Goal: Information Seeking & Learning: Check status

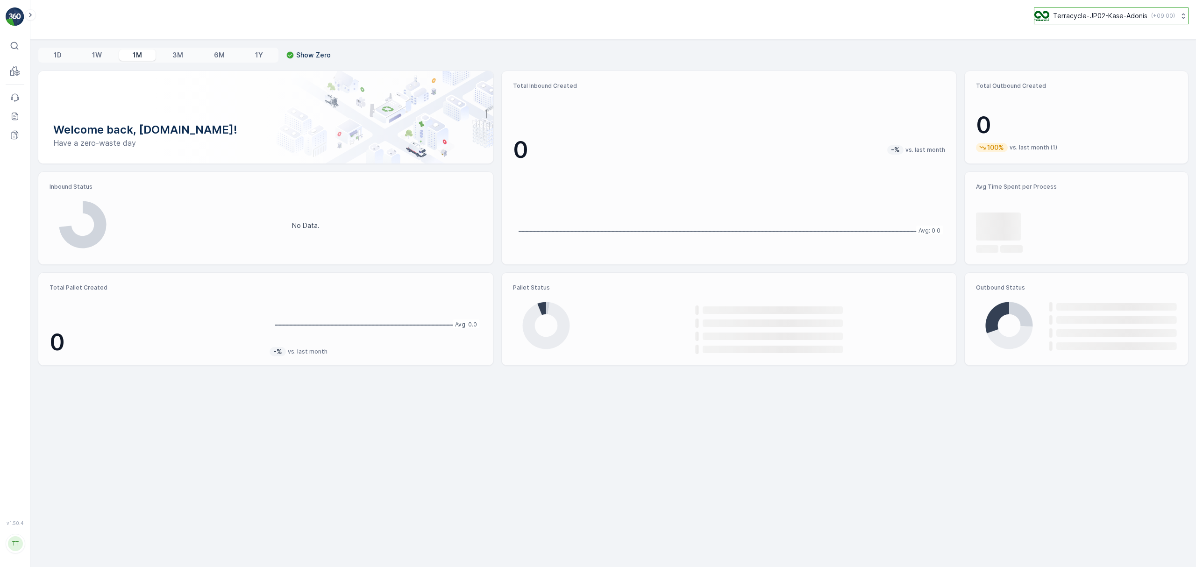
click at [1062, 15] on p "Terracycle-JP02-Kase-Adonis" at bounding box center [1100, 15] width 94 height 9
type input "fti"
click at [1073, 60] on span "TerraCycle-CA01-FTI" at bounding box center [1074, 57] width 66 height 9
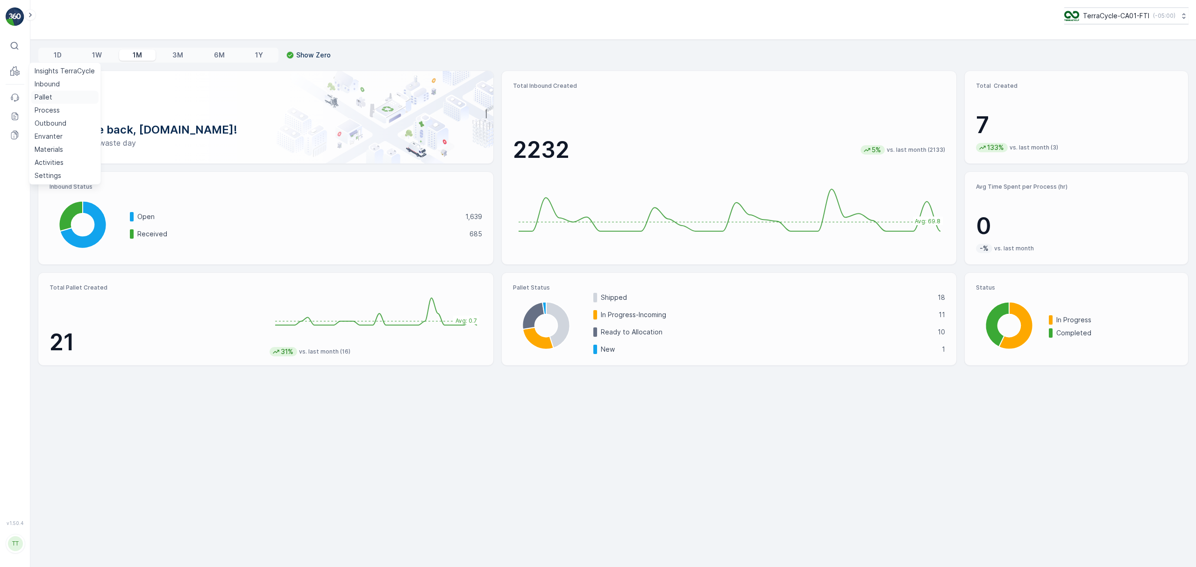
click at [43, 94] on p "Pallet" at bounding box center [44, 97] width 18 height 9
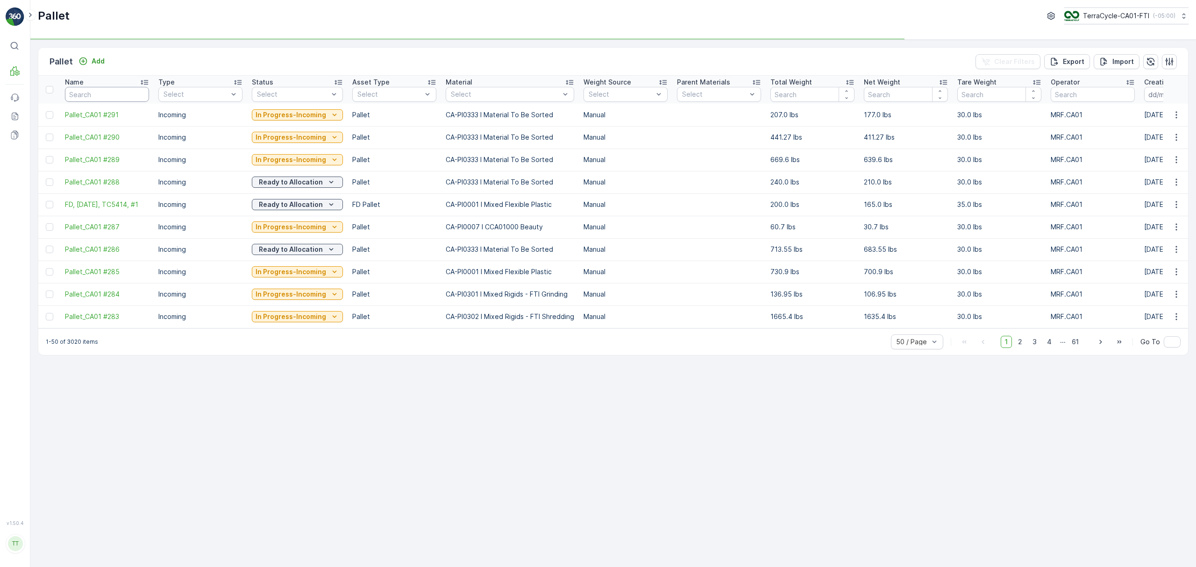
click at [106, 95] on input "text" at bounding box center [107, 94] width 84 height 15
type input "5"
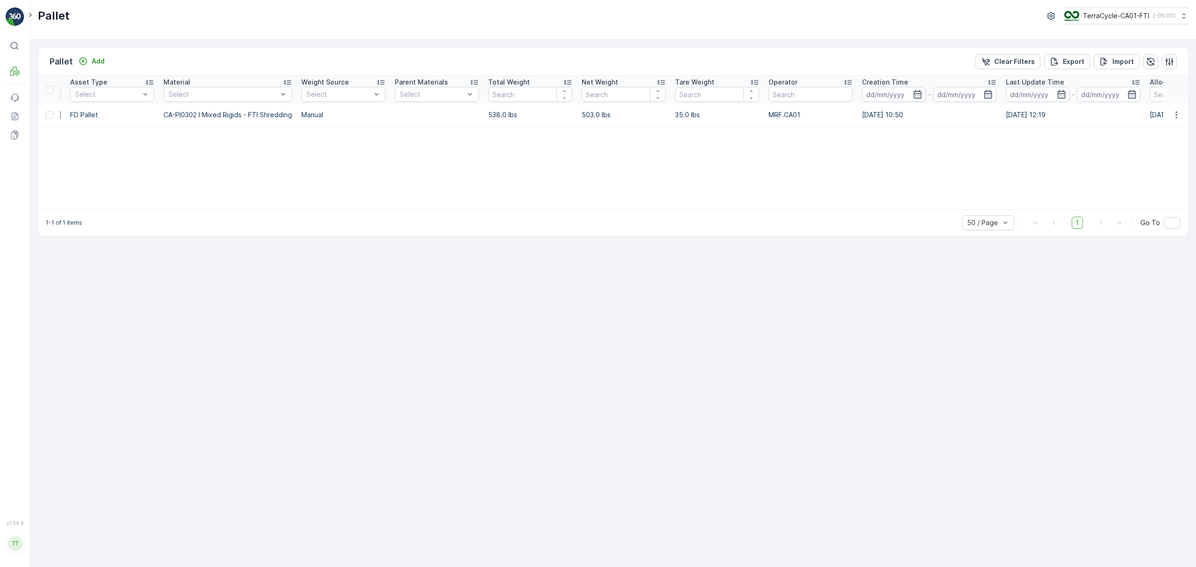
scroll to position [0, 712]
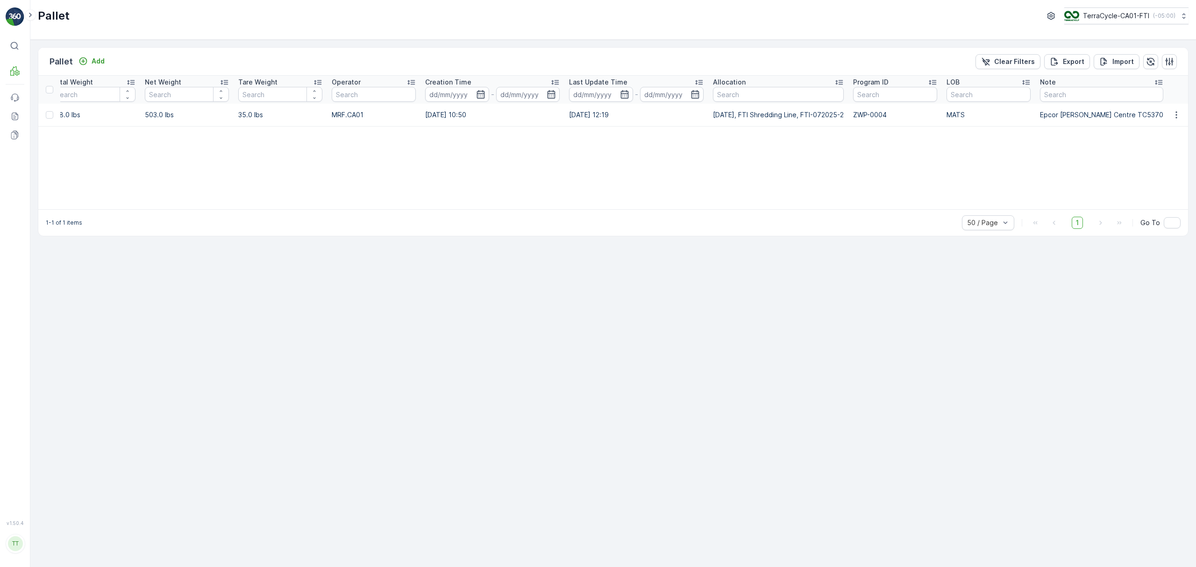
drag, startPoint x: 708, startPoint y: 119, endPoint x: 851, endPoint y: 122, distance: 143.0
click at [851, 122] on tr "FD [DATE], TC5370, #1 Incoming Shipped FD Pallet CA-PI0302 I Mixed Rigids - FTI…" at bounding box center [259, 115] width 1867 height 22
copy tr "[DATE], FTI Shredding Line, FTI-072025-2"
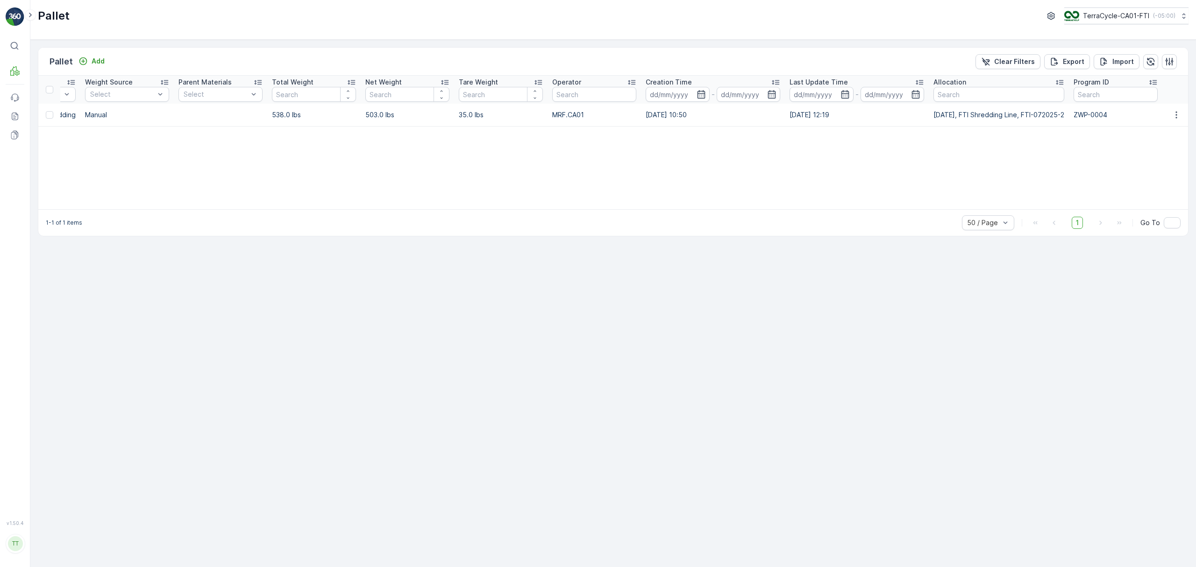
scroll to position [0, 0]
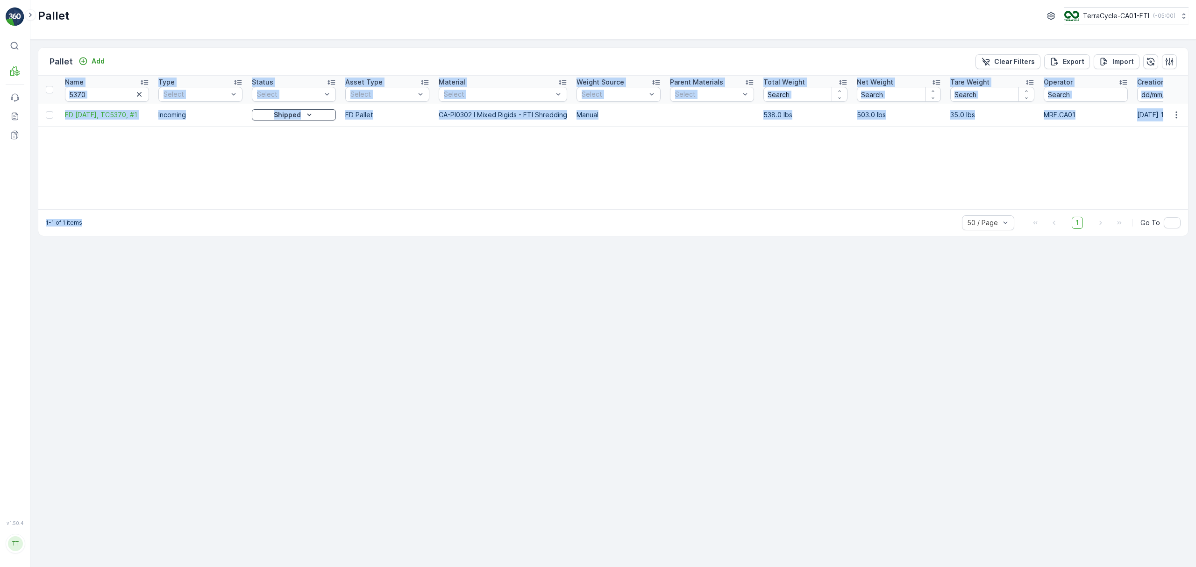
drag, startPoint x: 610, startPoint y: 204, endPoint x: 756, endPoint y: 224, distance: 147.2
click at [756, 224] on div "Pallet Add Clear Filters Export Import Name 5370 Type Select Status Select Asse…" at bounding box center [613, 141] width 1151 height 189
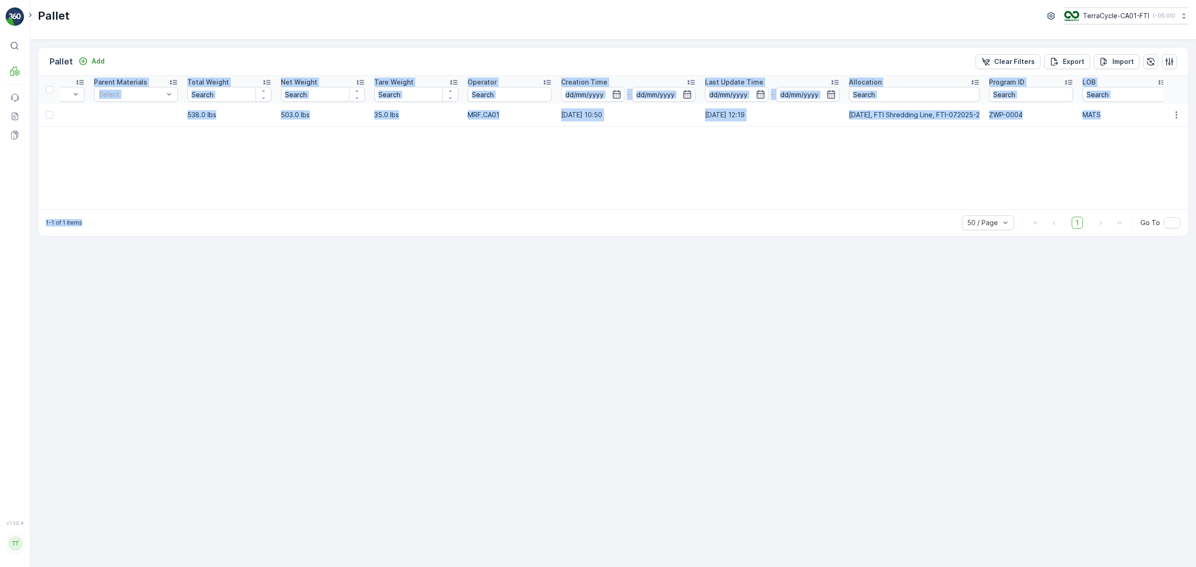
scroll to position [0, 578]
click at [946, 170] on div "Name 5370 Type Select Status Select Asset Type Select Material Select Weight So…" at bounding box center [613, 143] width 1150 height 134
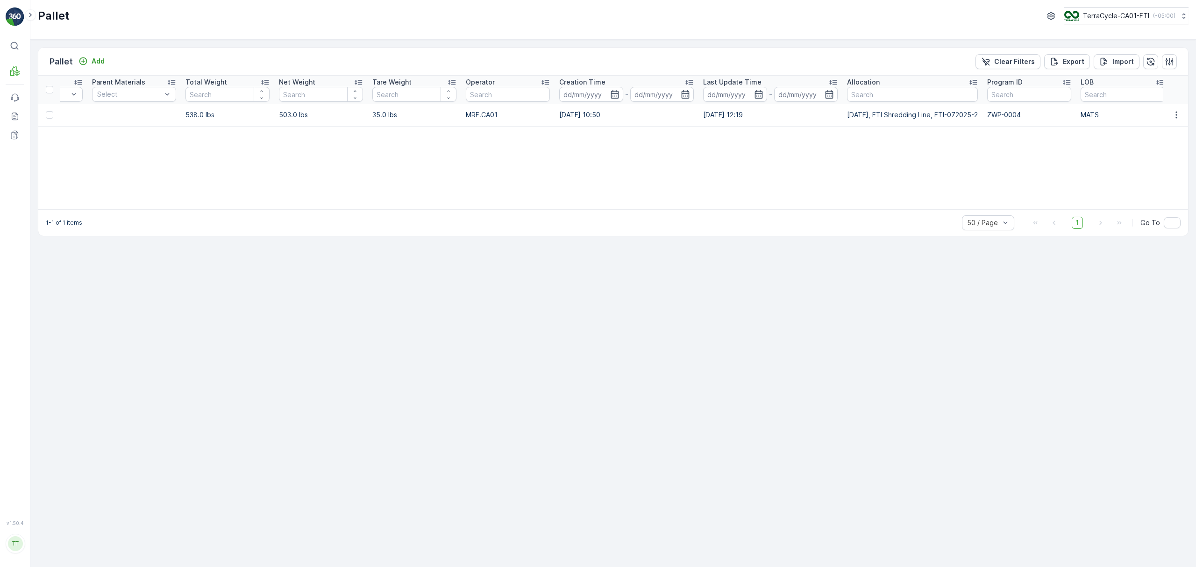
drag, startPoint x: 841, startPoint y: 115, endPoint x: 986, endPoint y: 124, distance: 144.7
click at [986, 124] on tr "FD [DATE], TC5370, #1 Incoming Shipped FD Pallet CA-PI0302 I Mixed Rigids - FTI…" at bounding box center [393, 115] width 1867 height 22
copy tr "[DATE], FTI Shredding Line, FTI-072025-2"
click at [51, 122] on p "Outbound" at bounding box center [51, 123] width 32 height 9
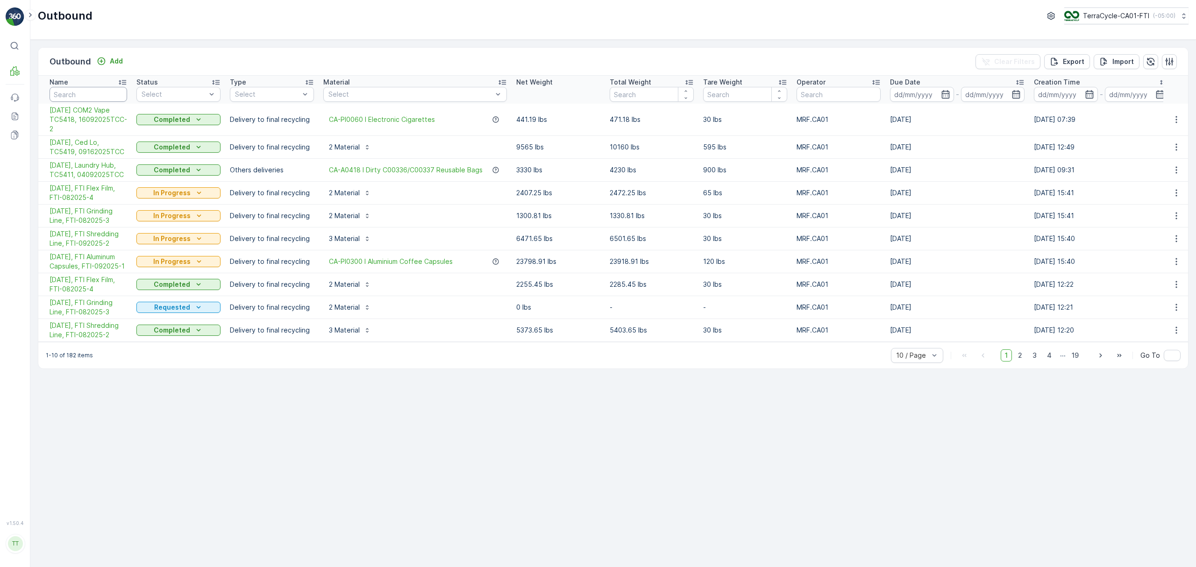
click at [62, 94] on input "text" at bounding box center [89, 94] width 78 height 15
paste input "[DATE], FTI Shredding Line, FTI-072025-2"
type input "[DATE], FTI Shredding Line, FTI-072025-2"
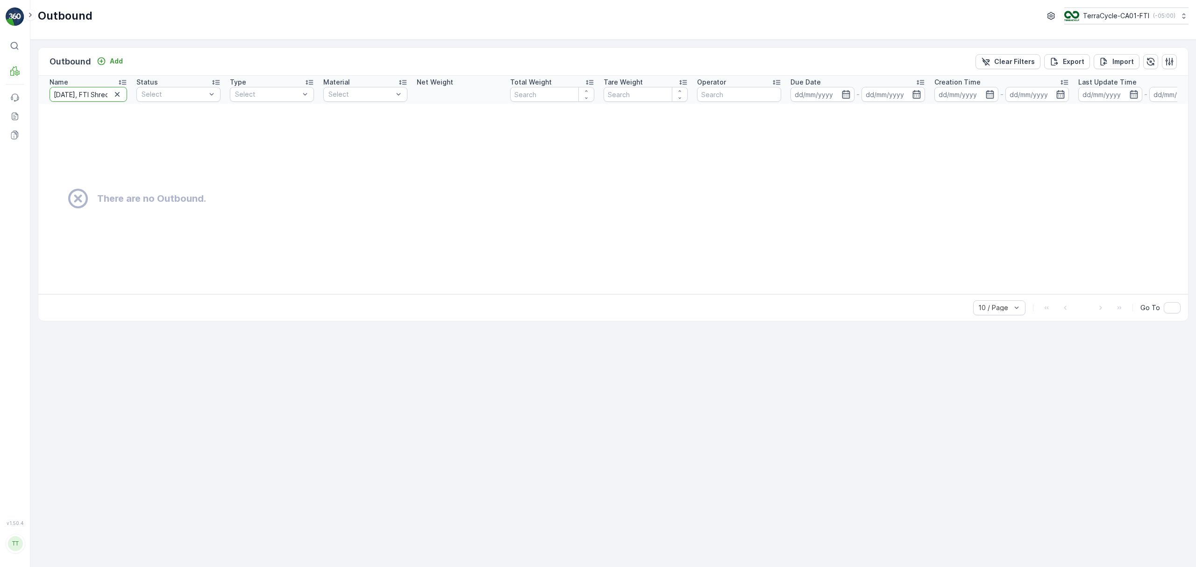
drag, startPoint x: 72, startPoint y: 93, endPoint x: -11, endPoint y: 93, distance: 83.2
click at [0, 93] on html "⌘B MRF Events Reports Documents v 1.50.4 TT [DOMAIN_NAME] [DOMAIN_NAME][EMAIL_A…" at bounding box center [598, 283] width 1196 height 567
type input "[DATE], FTI Shredding Line, FTI-072025-2"
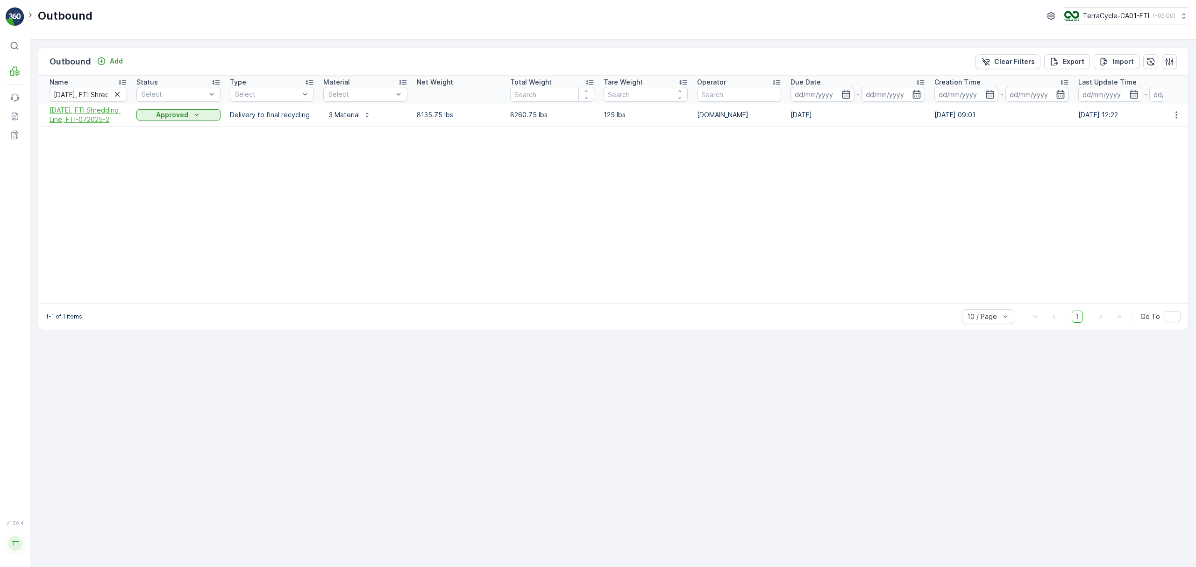
click at [95, 120] on span "[DATE], FTI Shredding Line, FTI-072025-2" at bounding box center [89, 115] width 78 height 19
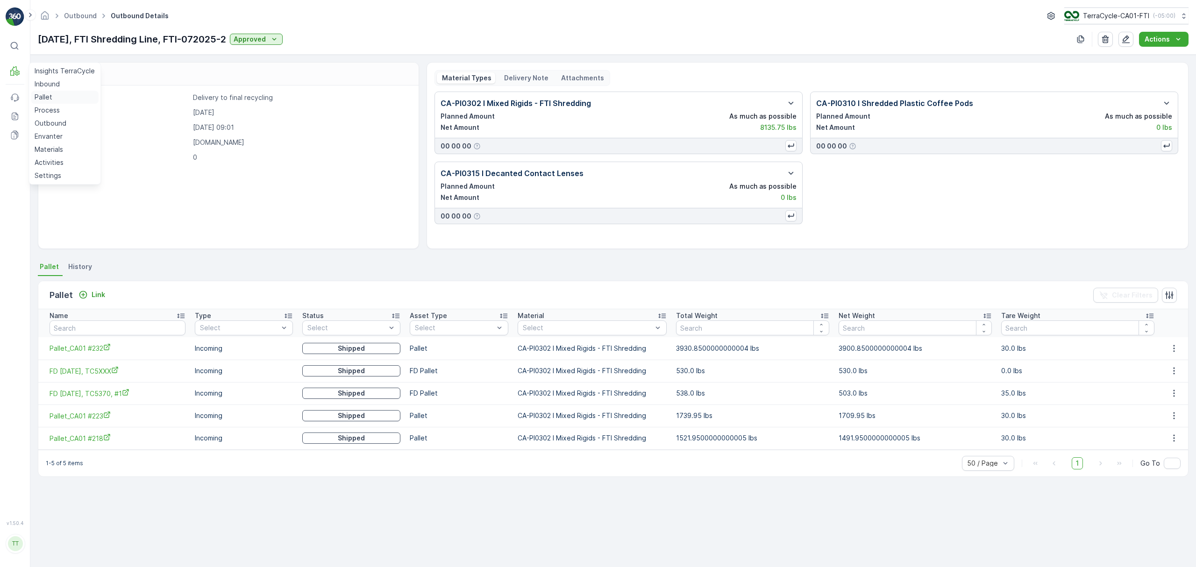
click at [46, 94] on p "Pallet" at bounding box center [44, 97] width 18 height 9
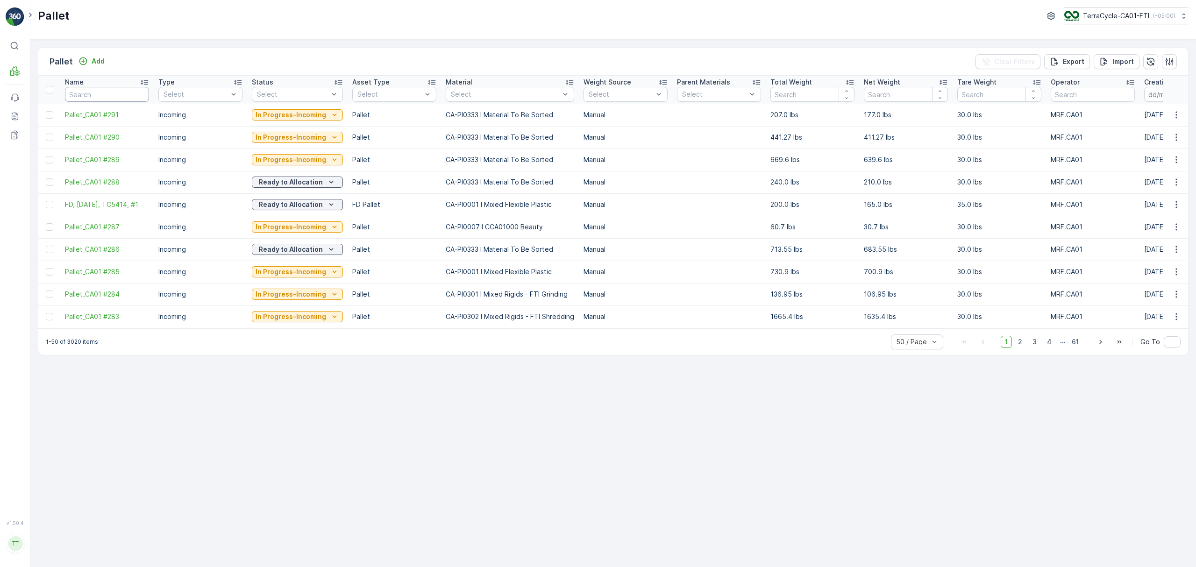
click at [111, 96] on input "text" at bounding box center [107, 94] width 84 height 15
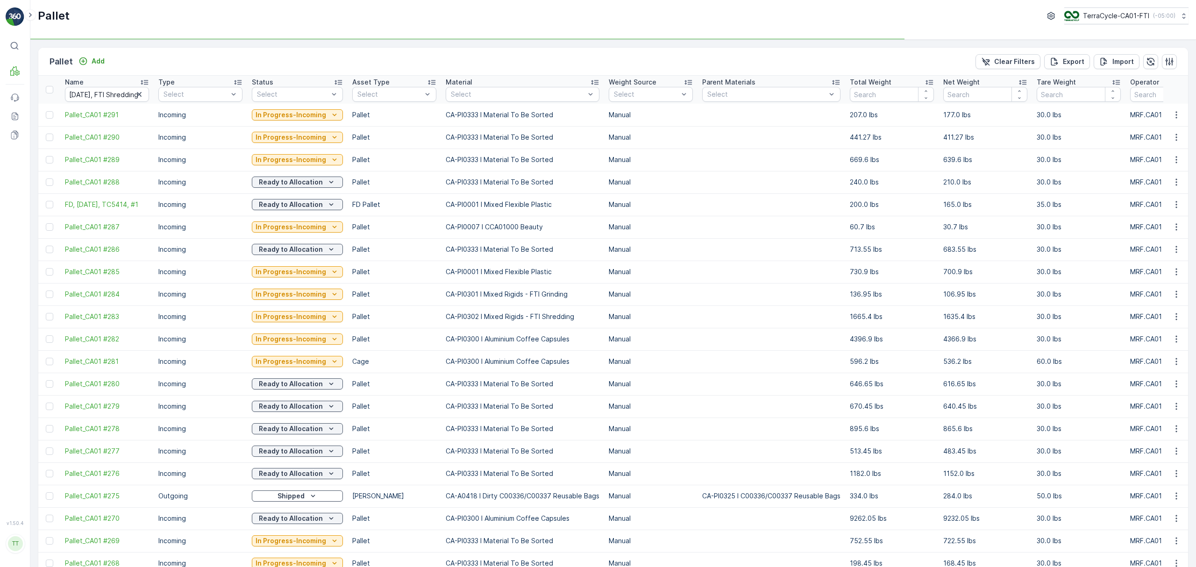
click at [94, 91] on input "[DATE], FTI Shredding Line, FTI-072025-2" at bounding box center [107, 94] width 84 height 15
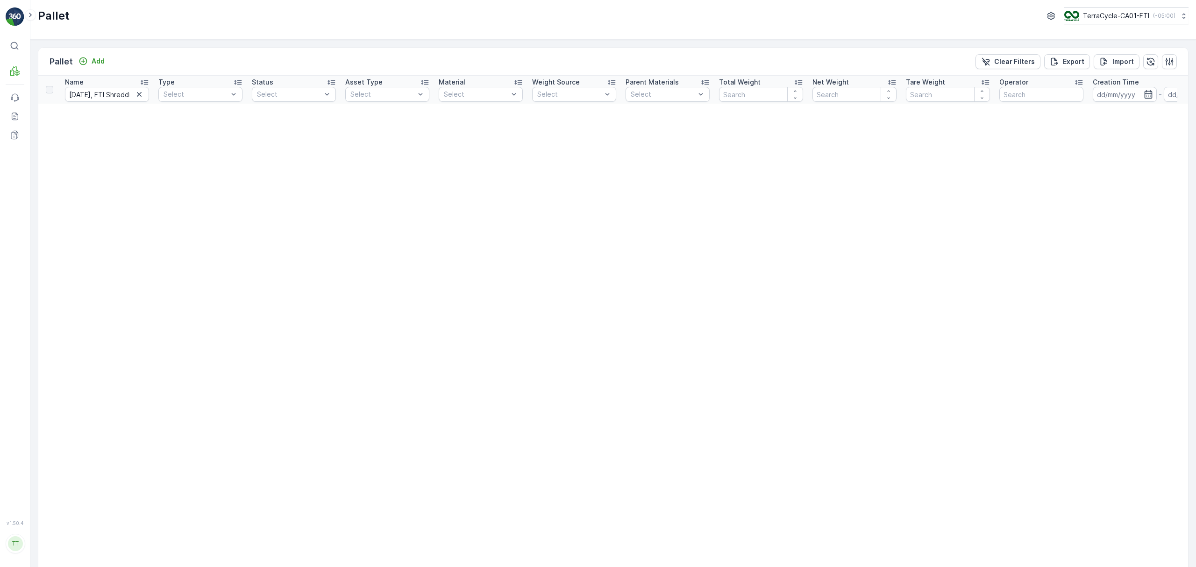
click at [94, 91] on input "[DATE], FTI Shredding Line, FTI-072025-2" at bounding box center [107, 94] width 84 height 15
type input "5378"
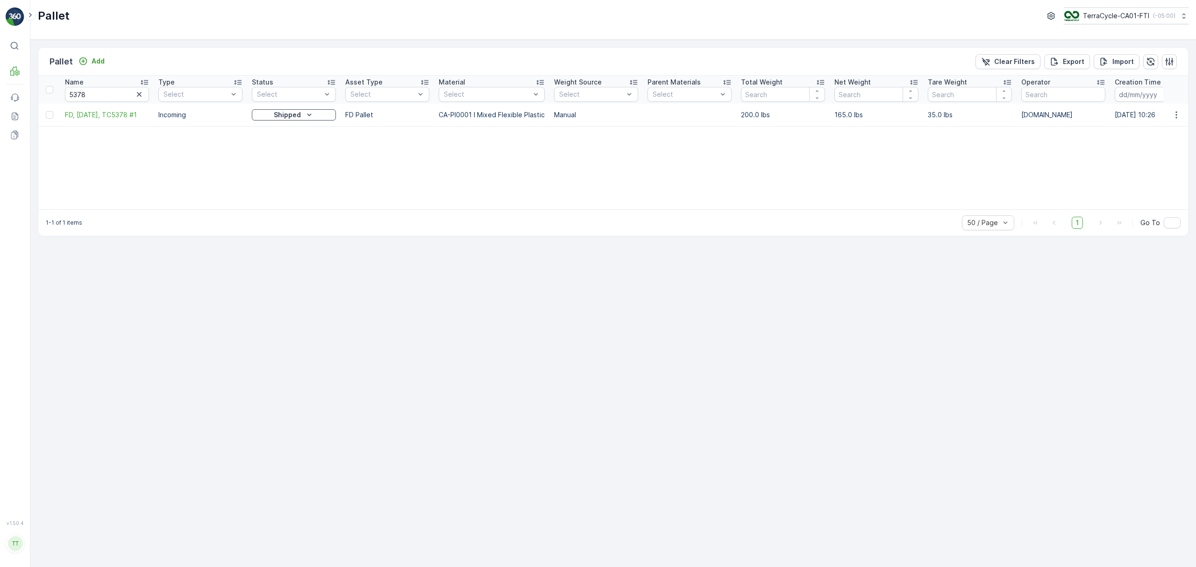
scroll to position [0, 494]
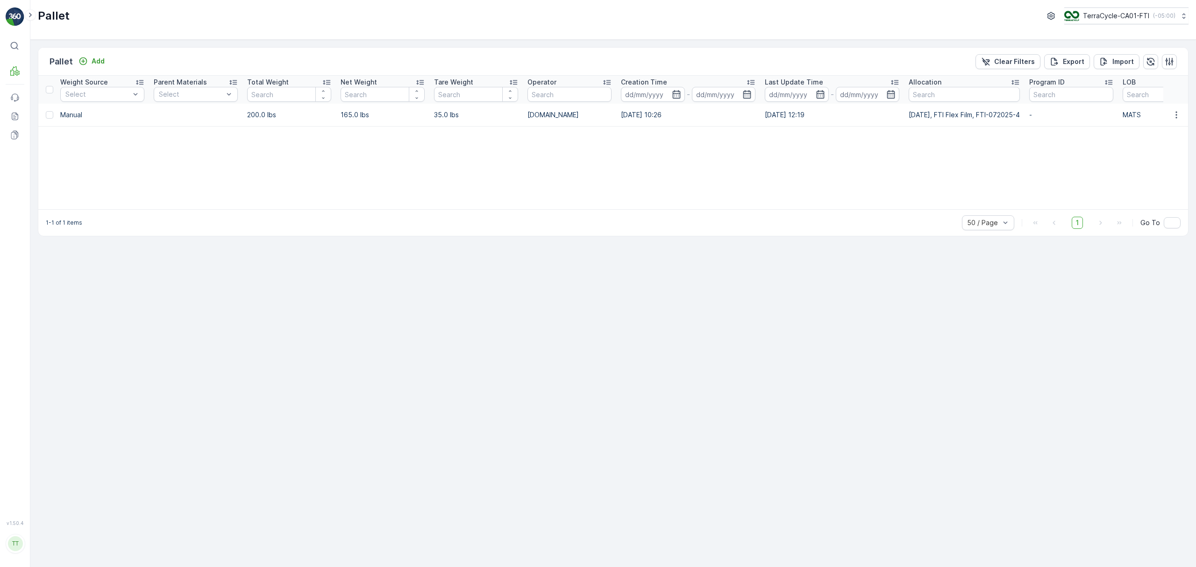
drag, startPoint x: 898, startPoint y: 116, endPoint x: 1026, endPoint y: 114, distance: 128.1
click at [1026, 114] on tr "FD, [DATE], TC5378 #1 Incoming Shipped FD Pallet CA-PI0001 I Mixed Flexible Pla…" at bounding box center [442, 115] width 1796 height 22
copy tr "[DATE], FTI Flex Film, FTI-072025-4"
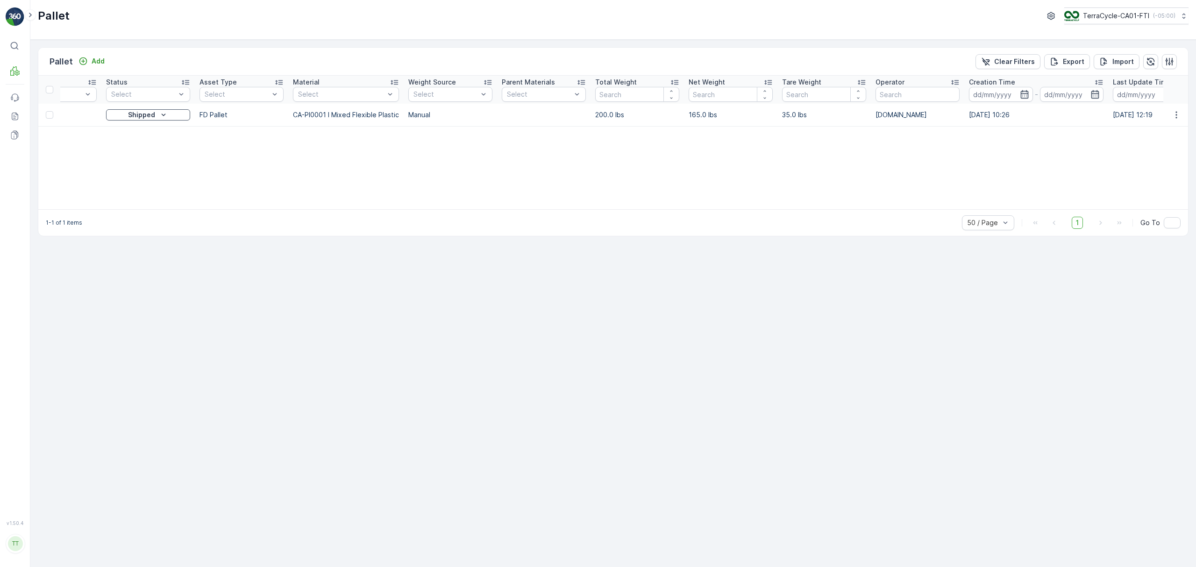
scroll to position [0, 0]
